Goal: Task Accomplishment & Management: Use online tool/utility

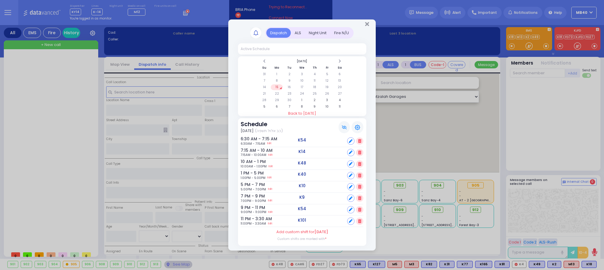
click at [302, 32] on div "ALS" at bounding box center [298, 33] width 14 height 10
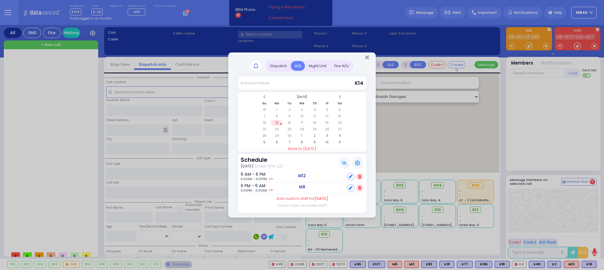
click at [265, 61] on div "Dispatch ALS Night Unit" at bounding box center [301, 65] width 103 height 11
click at [264, 96] on span at bounding box center [264, 97] width 3 height 4
click at [338, 110] on td "2" at bounding box center [340, 110] width 12 height 6
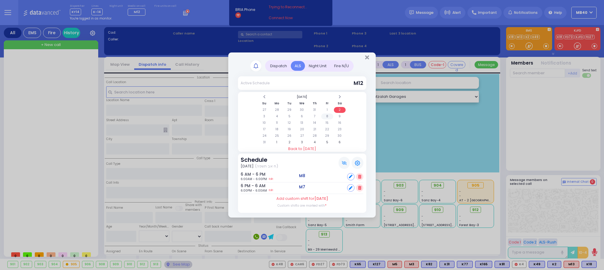
click at [326, 116] on td "8" at bounding box center [327, 116] width 12 height 6
click at [340, 115] on td "9" at bounding box center [340, 116] width 12 height 6
click at [266, 122] on td "10" at bounding box center [264, 123] width 12 height 6
click at [338, 134] on td "30" at bounding box center [340, 136] width 12 height 6
click at [354, 188] on div "Set" at bounding box center [355, 187] width 16 height 7
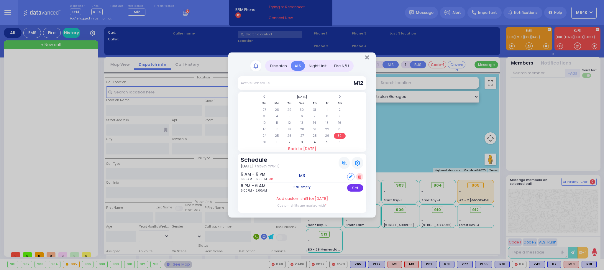
select select
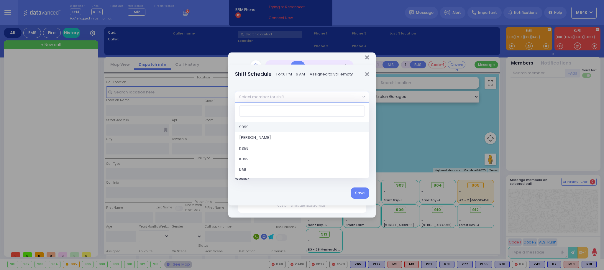
click at [345, 96] on span "Select member for shift" at bounding box center [297, 96] width 125 height 11
click at [330, 115] on input "search" at bounding box center [302, 110] width 126 height 11
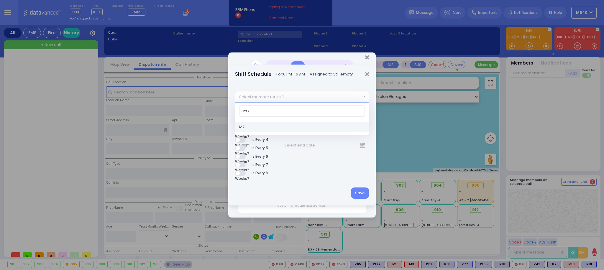
type input "m7"
select select "f57d3cdc-1cf6-45e8-90bf-28e7389de047"
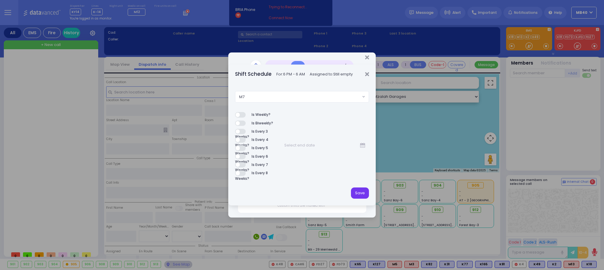
click at [358, 195] on button "Save" at bounding box center [360, 192] width 18 height 11
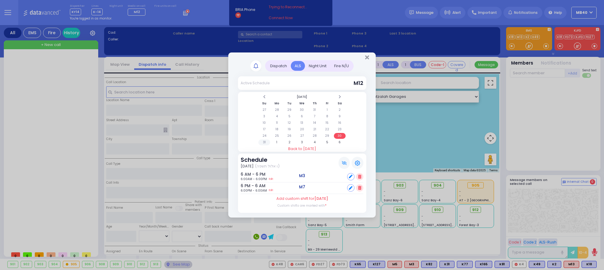
click at [264, 142] on td "31" at bounding box center [264, 142] width 12 height 6
click at [277, 141] on td "1" at bounding box center [277, 142] width 12 height 6
click at [291, 110] on td "2" at bounding box center [289, 110] width 12 height 6
click at [317, 108] on td "4" at bounding box center [314, 110] width 12 height 6
click at [327, 109] on td "5" at bounding box center [327, 110] width 12 height 6
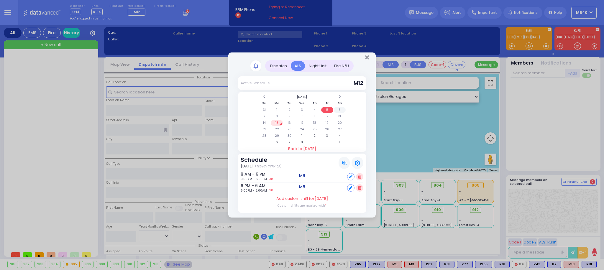
click at [340, 108] on td "6" at bounding box center [340, 110] width 12 height 6
click at [264, 115] on td "7" at bounding box center [264, 116] width 12 height 6
click at [275, 115] on td "8" at bounding box center [277, 116] width 12 height 6
click at [288, 115] on td "9" at bounding box center [289, 116] width 12 height 6
click at [300, 116] on td "10" at bounding box center [302, 116] width 12 height 6
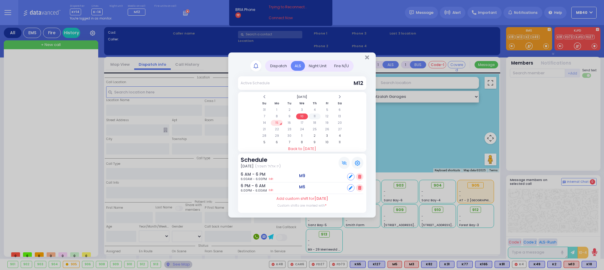
click at [315, 115] on td "11" at bounding box center [314, 116] width 12 height 6
click at [367, 56] on icon "Close" at bounding box center [367, 58] width 4 height 6
